Goal: Task Accomplishment & Management: Use online tool/utility

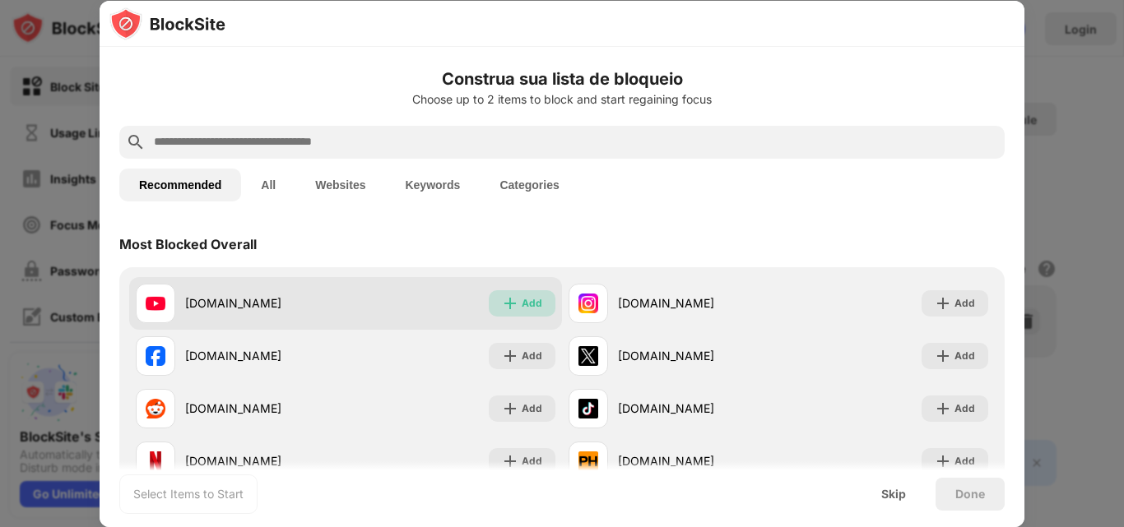
click at [522, 304] on div "Add" at bounding box center [532, 303] width 21 height 16
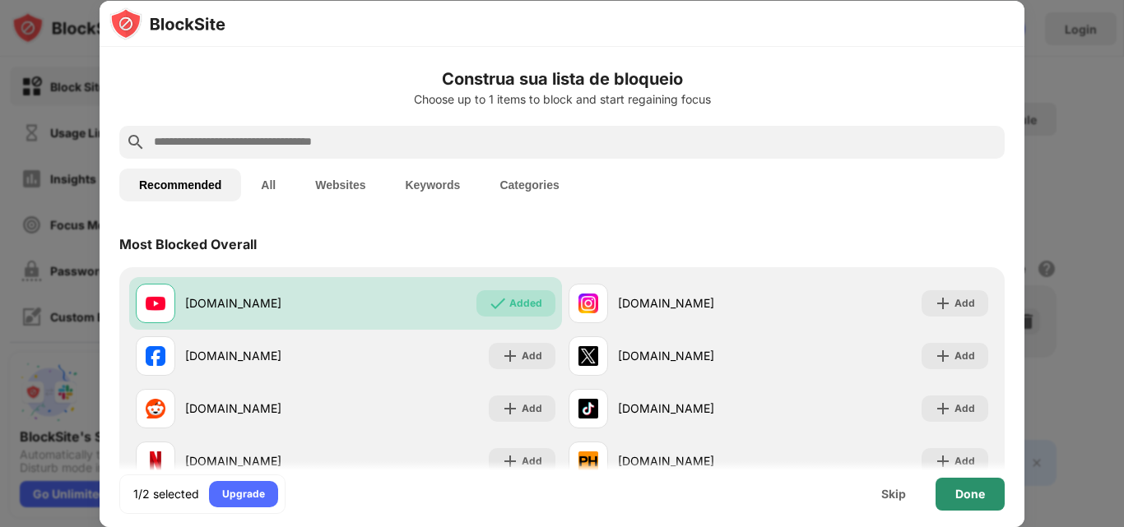
click at [974, 501] on div "Done" at bounding box center [970, 494] width 69 height 33
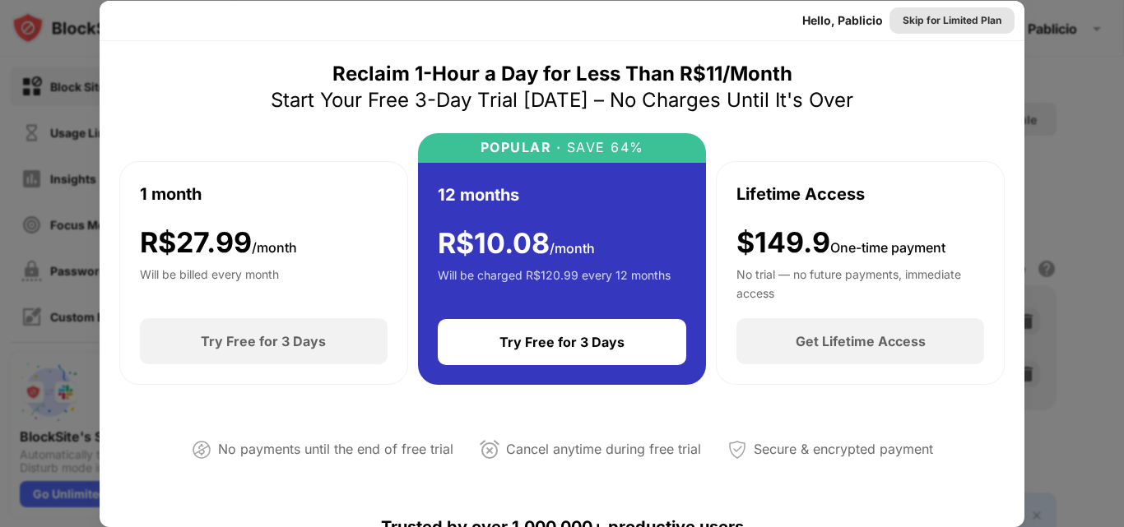
click at [927, 16] on div "Skip for Limited Plan" at bounding box center [952, 20] width 99 height 16
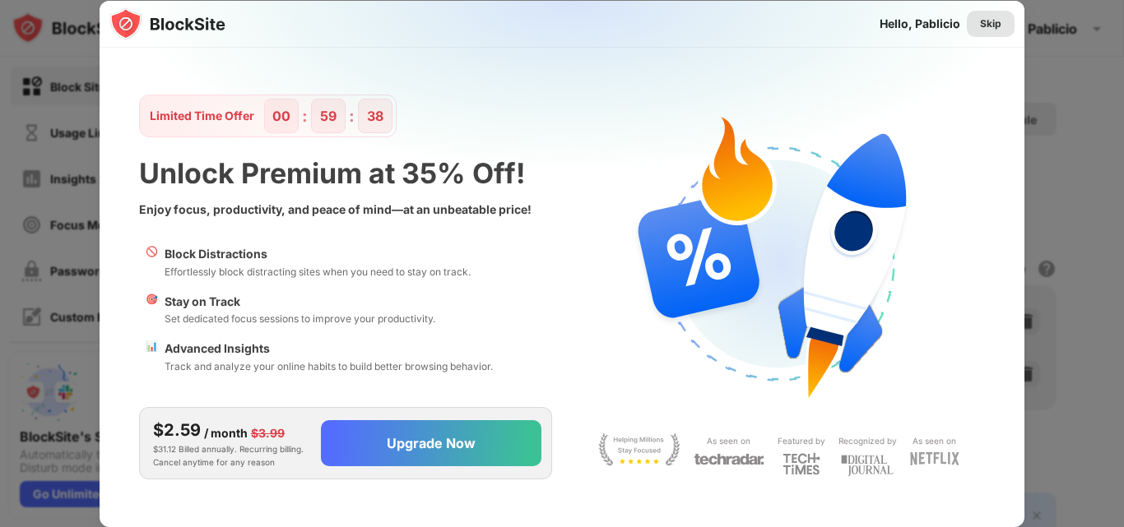
click at [987, 21] on div "Skip" at bounding box center [990, 24] width 21 height 16
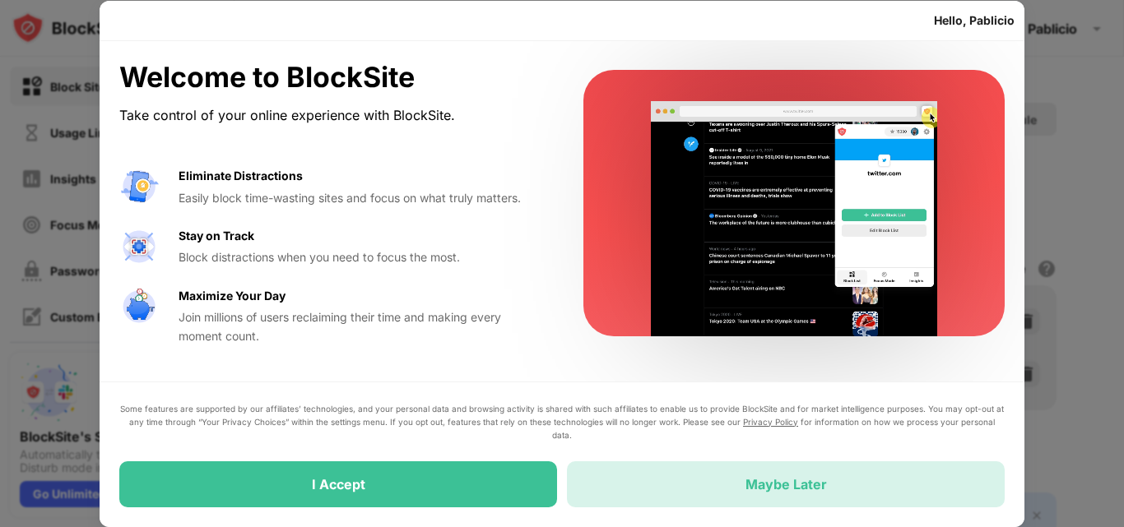
click at [737, 485] on div "Maybe Later" at bounding box center [786, 485] width 438 height 46
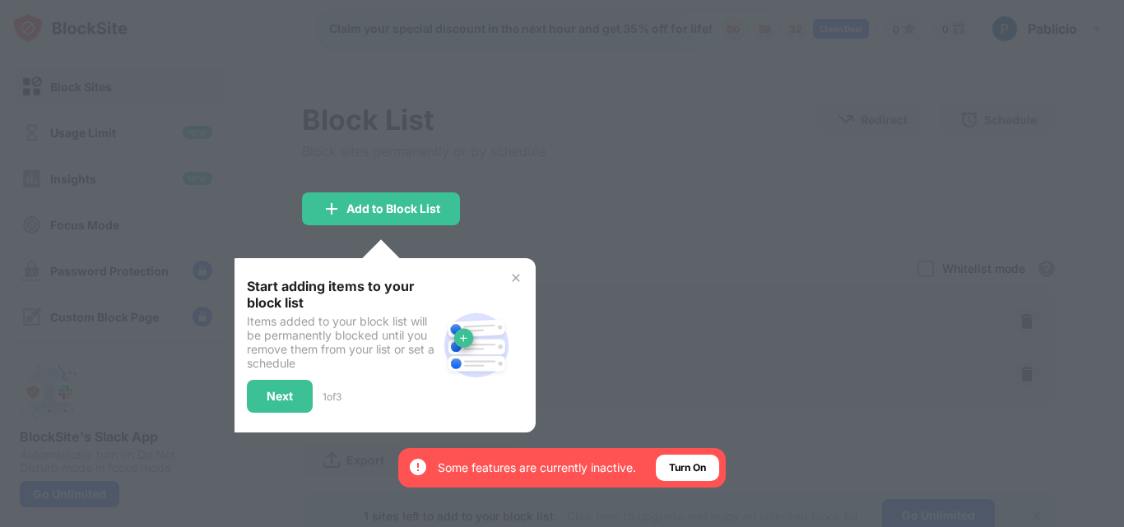
click at [696, 379] on div at bounding box center [562, 263] width 1124 height 527
click at [286, 394] on div "Next" at bounding box center [280, 396] width 26 height 13
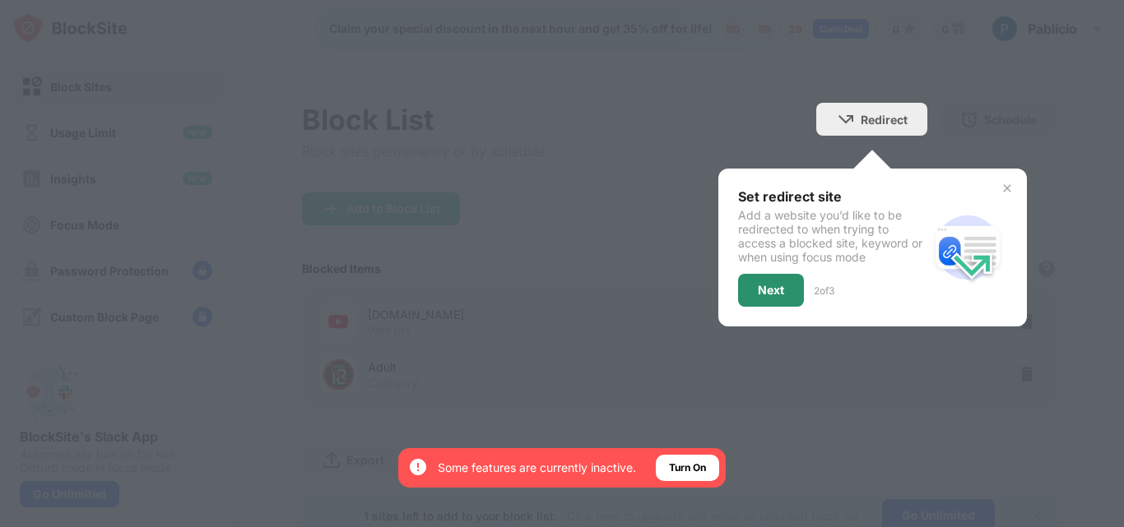
click at [765, 291] on div "Next" at bounding box center [771, 290] width 26 height 13
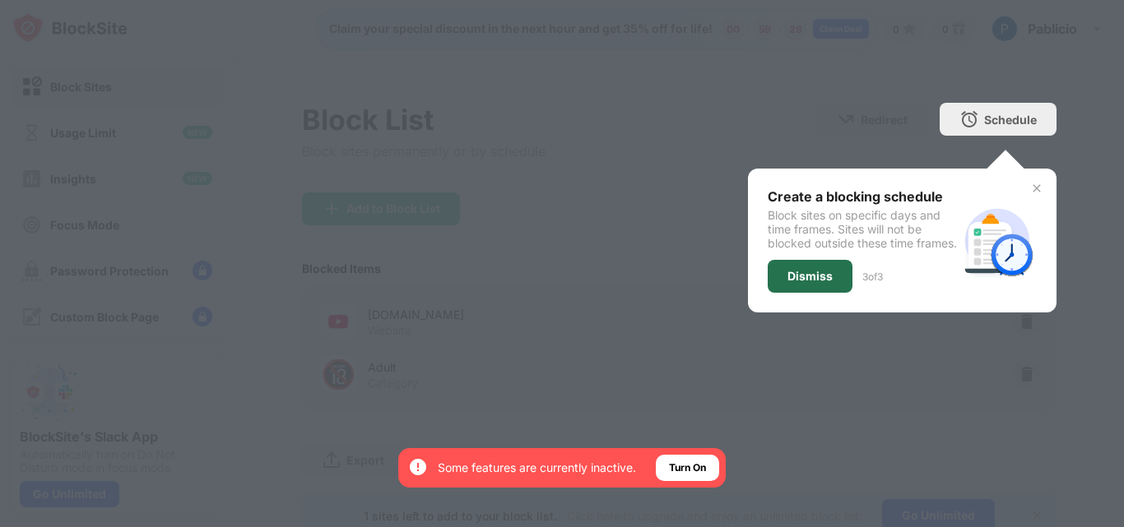
click at [804, 283] on div "Dismiss" at bounding box center [809, 276] width 45 height 13
